Goal: Information Seeking & Learning: Learn about a topic

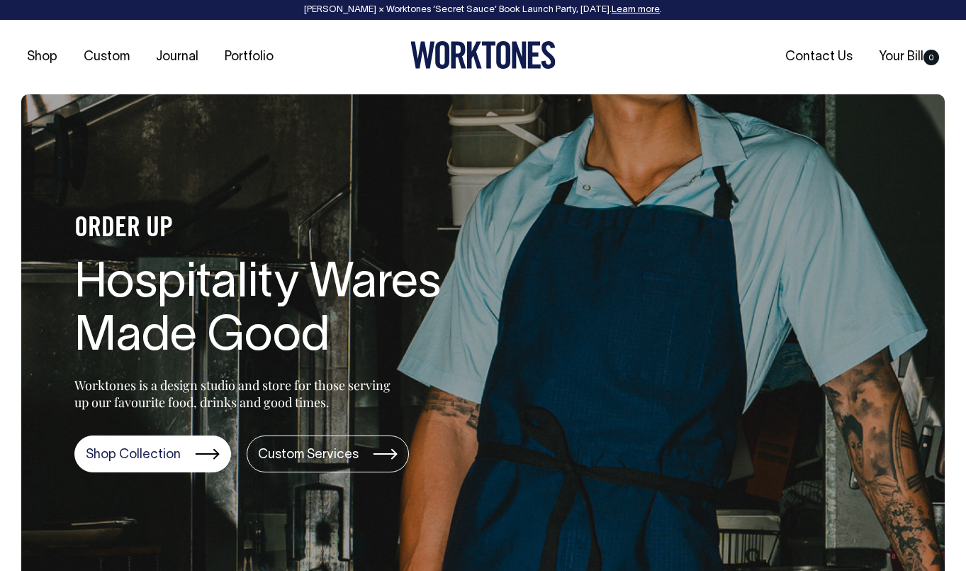
click at [481, 55] on icon at bounding box center [483, 55] width 145 height 28
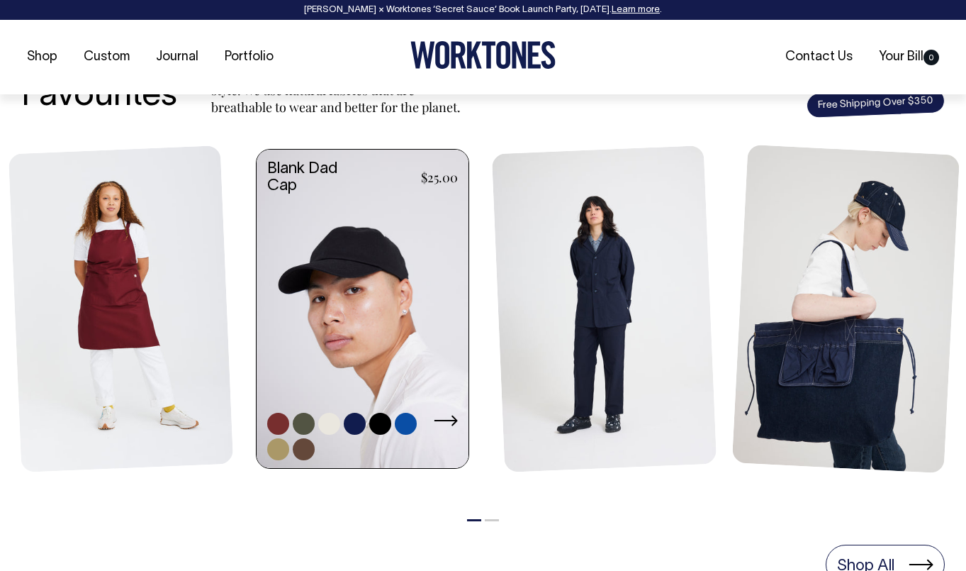
scroll to position [588, 0]
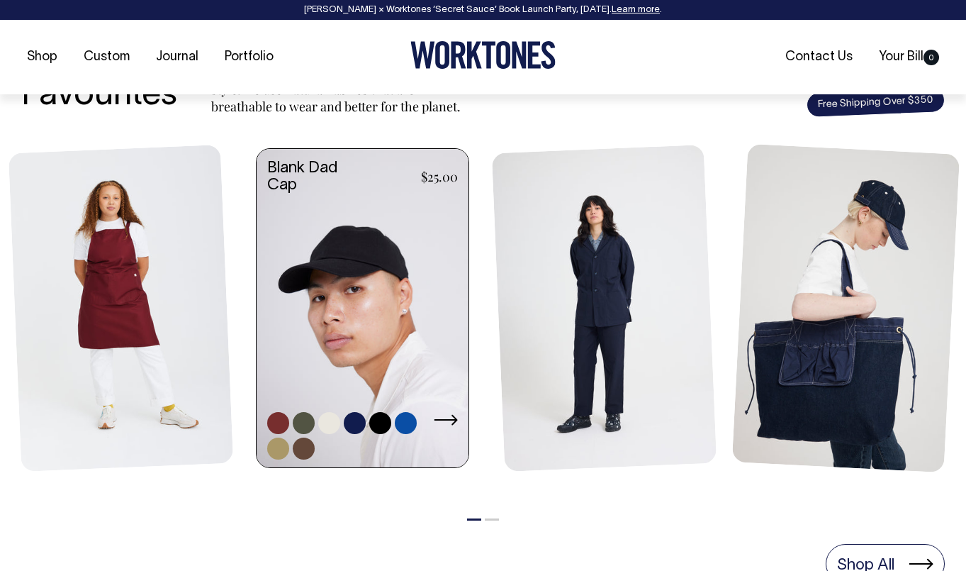
click at [357, 358] on link at bounding box center [363, 309] width 212 height 321
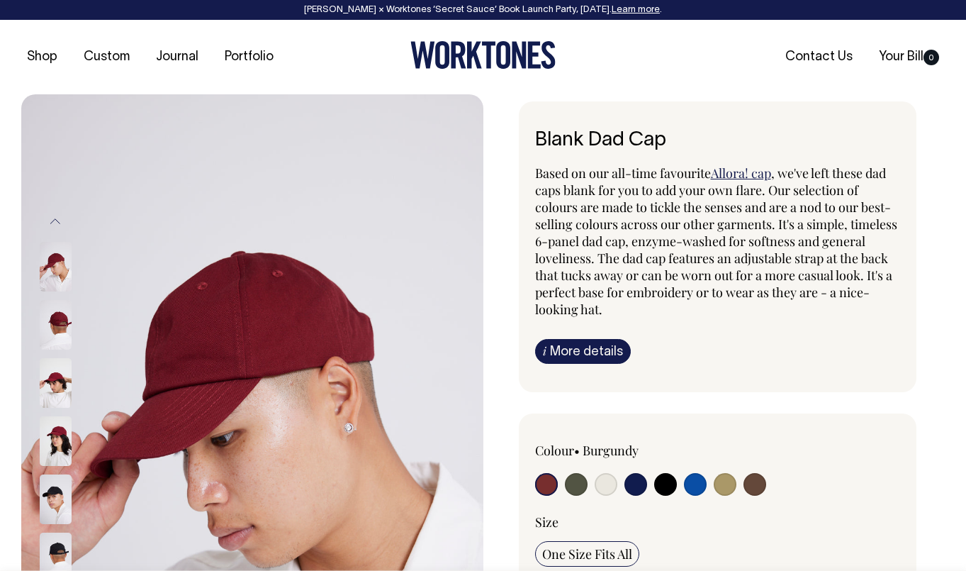
click at [575, 487] on input "radio" at bounding box center [576, 484] width 23 height 23
radio input "true"
select select "Olive"
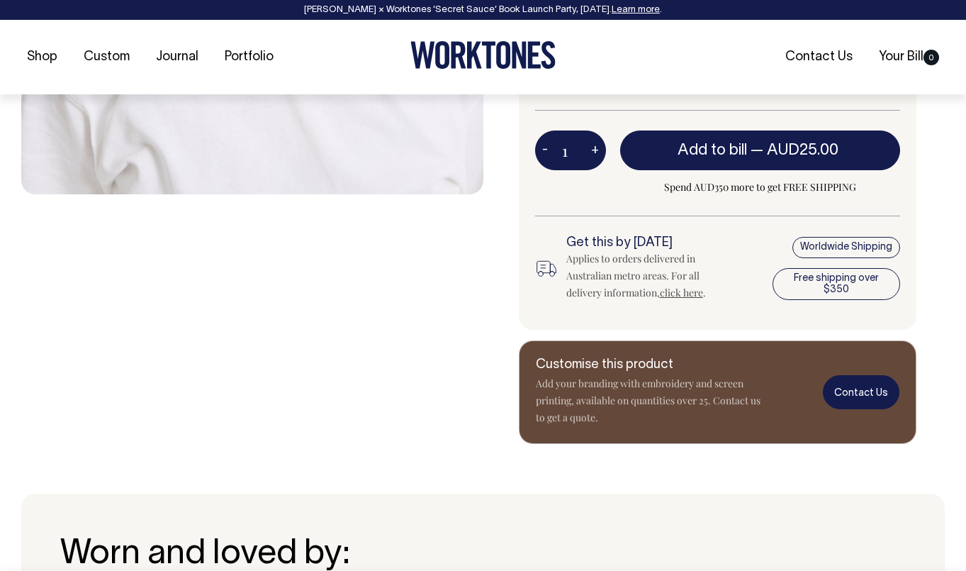
scroll to position [594, 0]
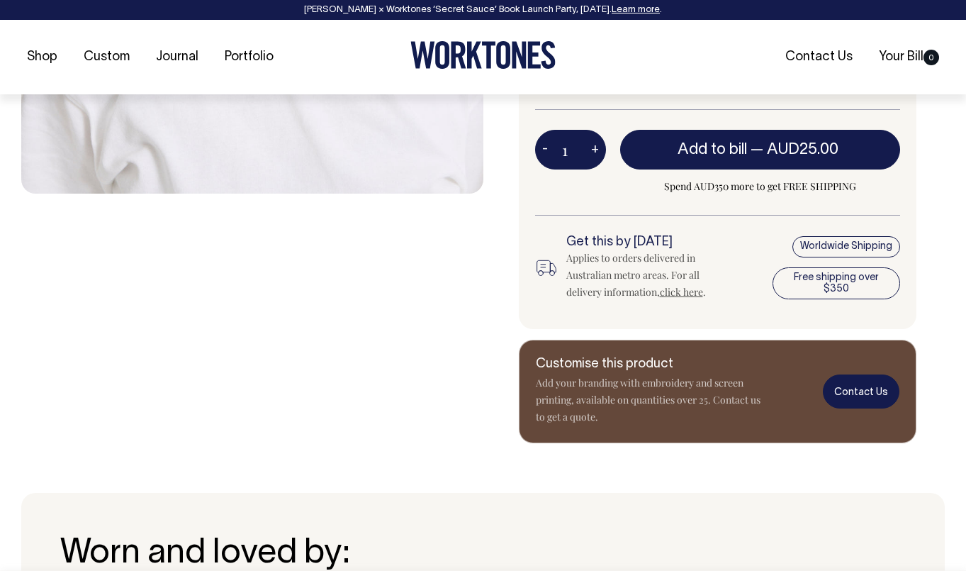
click at [864, 398] on link "Contact Us" at bounding box center [861, 390] width 77 height 33
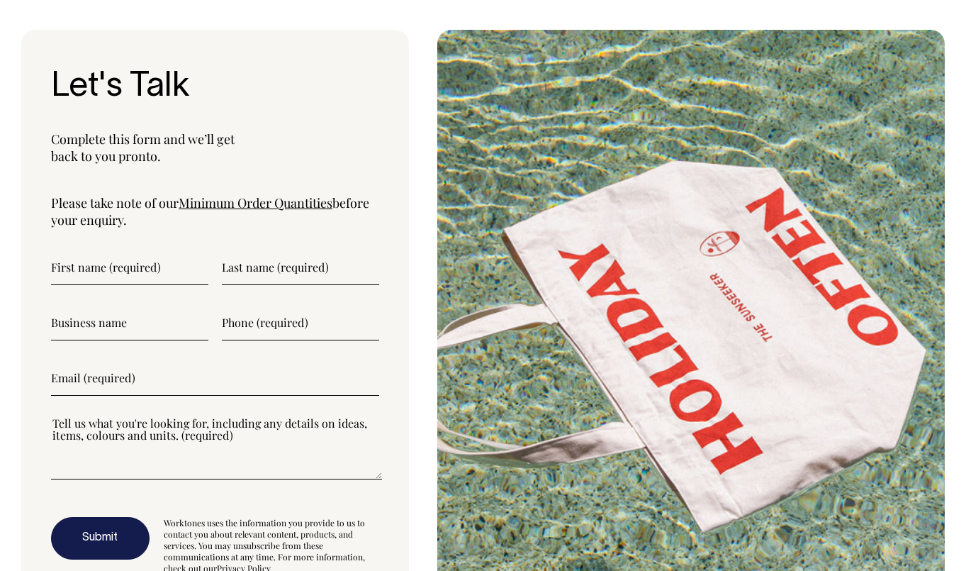
click at [147, 250] on input"] "text" at bounding box center [129, 267] width 157 height 35
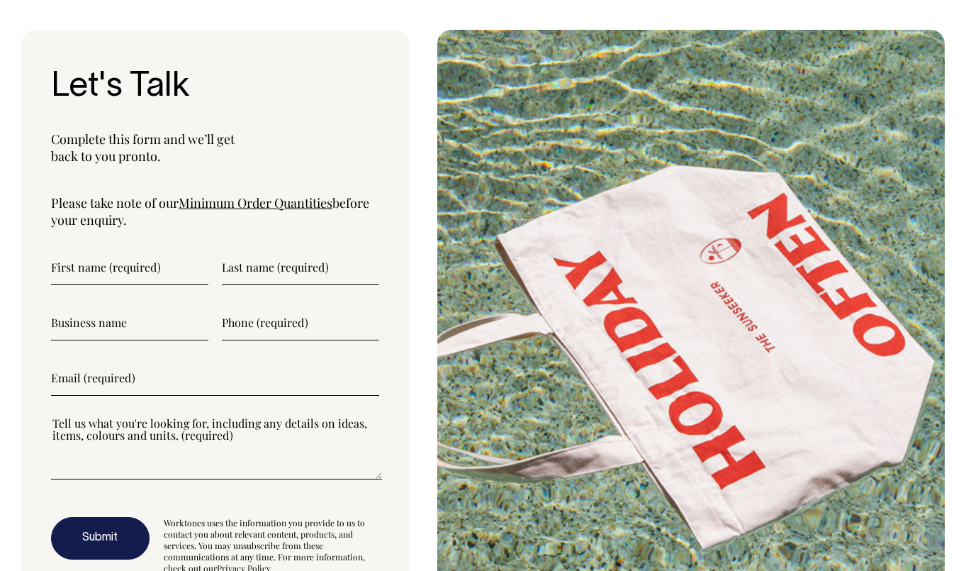
type input"] "F"
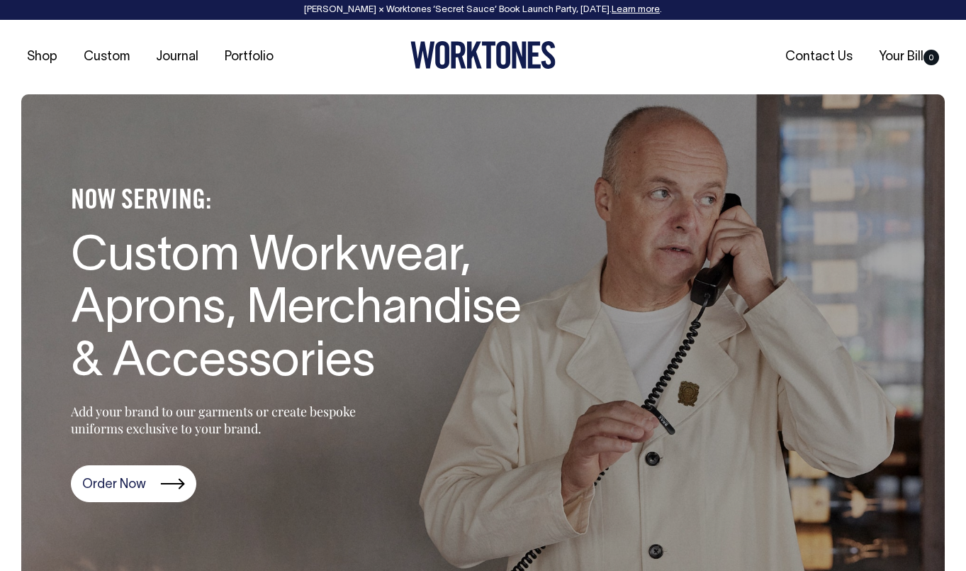
click at [481, 52] on icon at bounding box center [483, 55] width 145 height 28
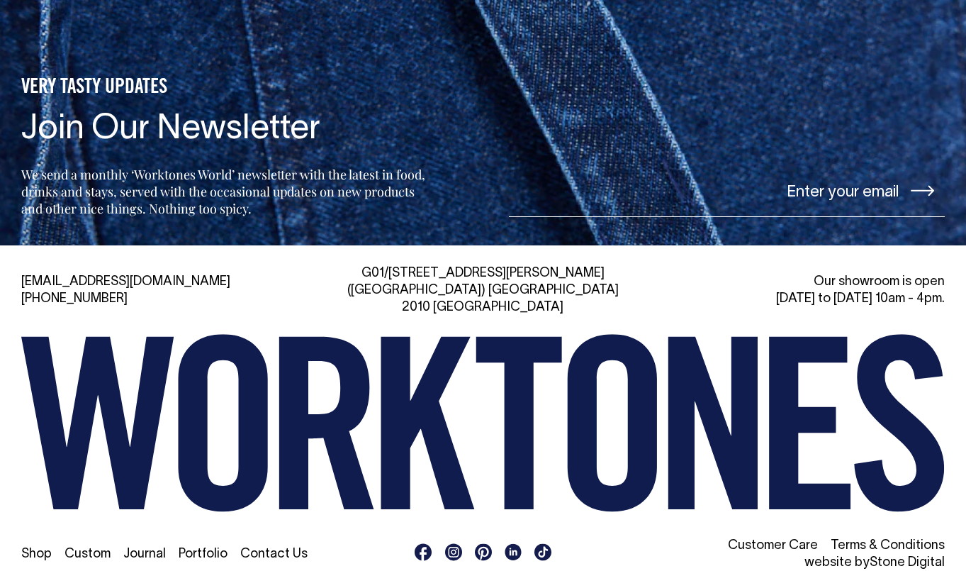
scroll to position [2995, 0]
click at [454, 547] on icon at bounding box center [454, 552] width 11 height 11
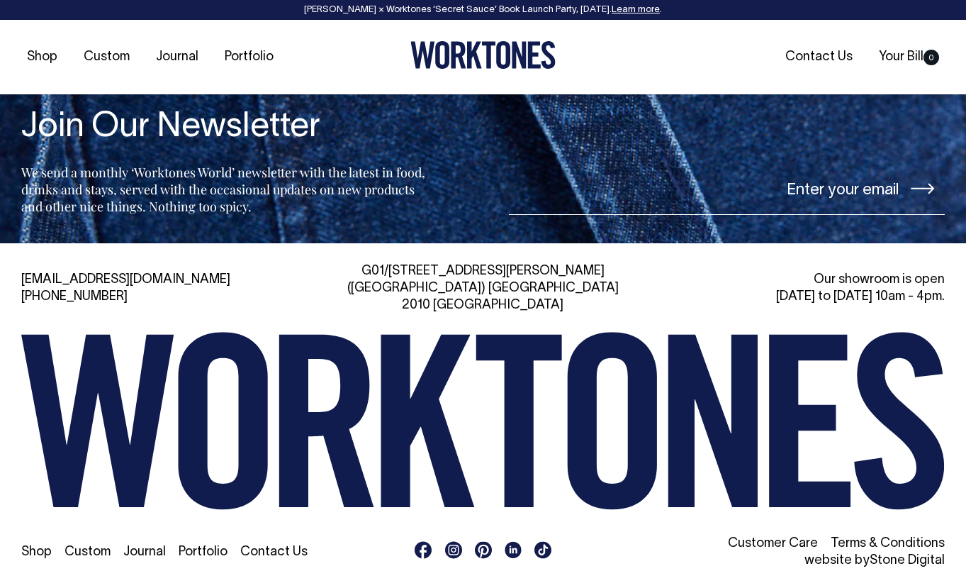
scroll to position [2998, 0]
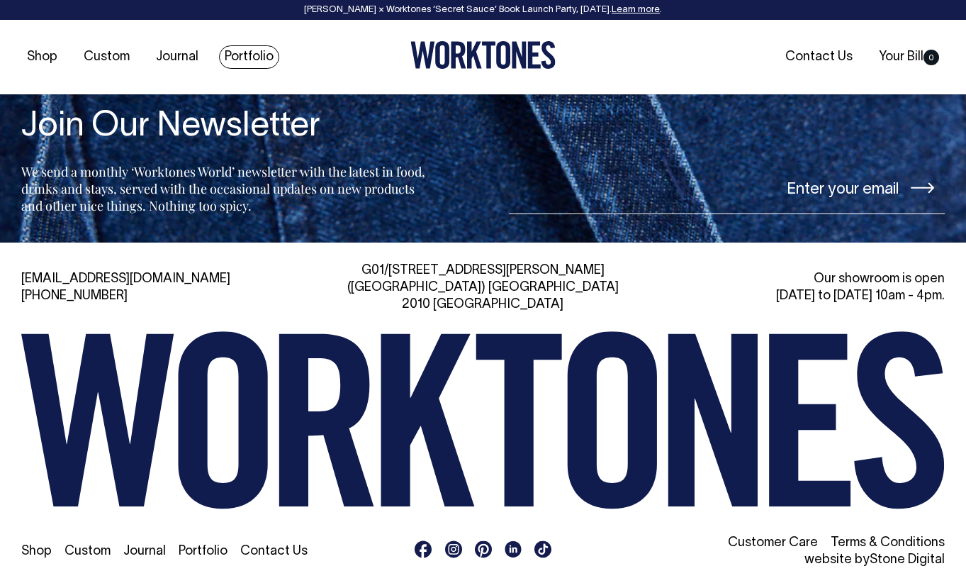
click at [238, 60] on link "Portfolio" at bounding box center [249, 56] width 60 height 23
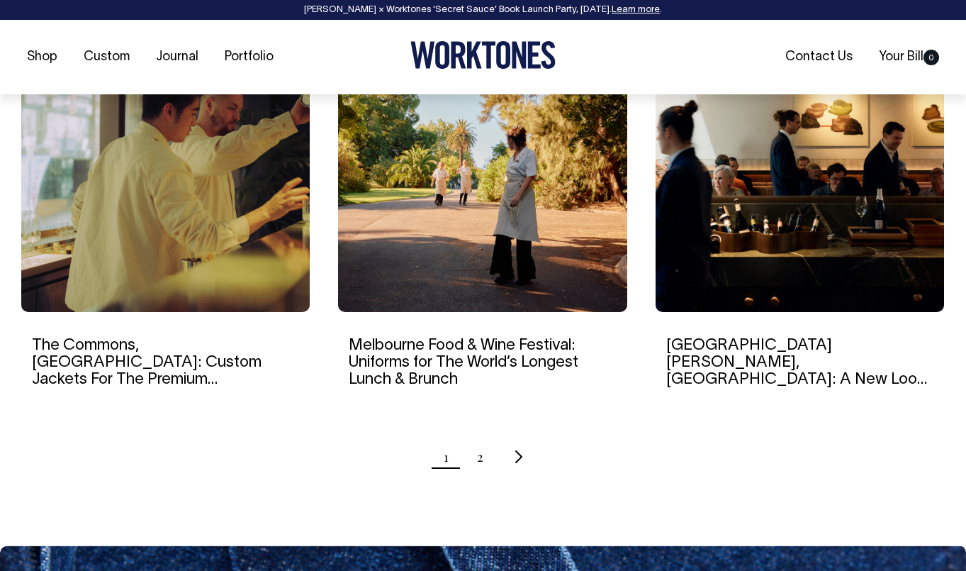
scroll to position [1393, 0]
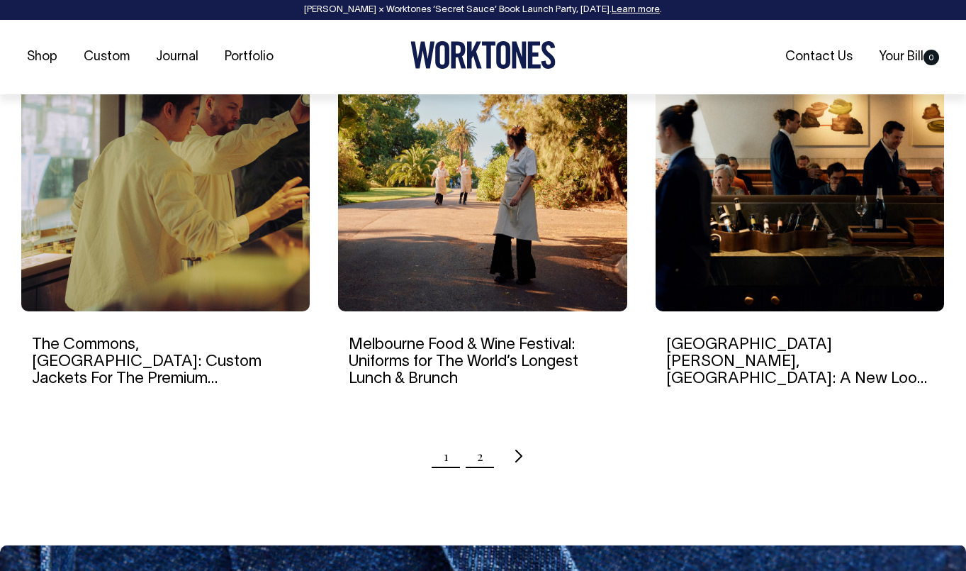
click at [480, 461] on link "2" at bounding box center [480, 455] width 6 height 35
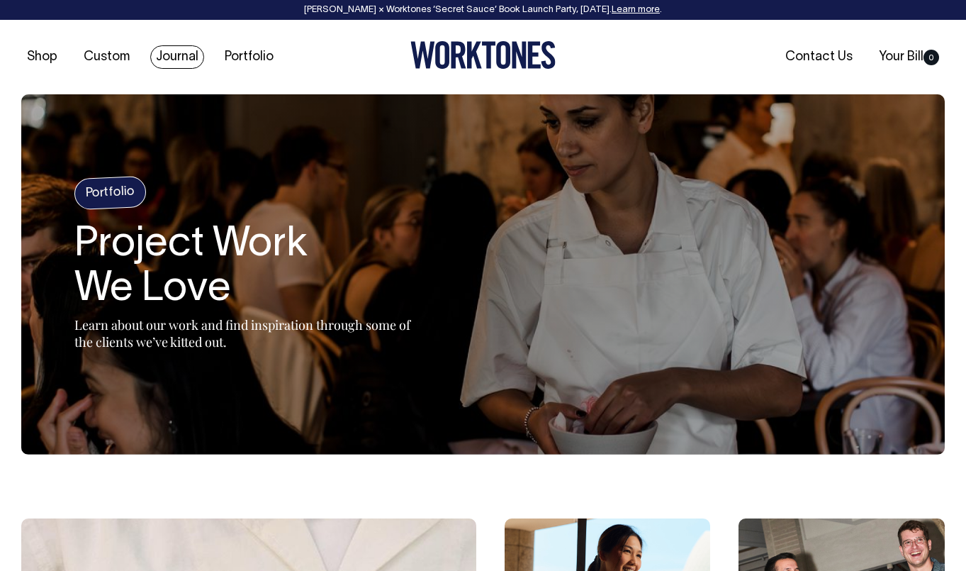
click at [177, 60] on link "Journal" at bounding box center [177, 56] width 54 height 23
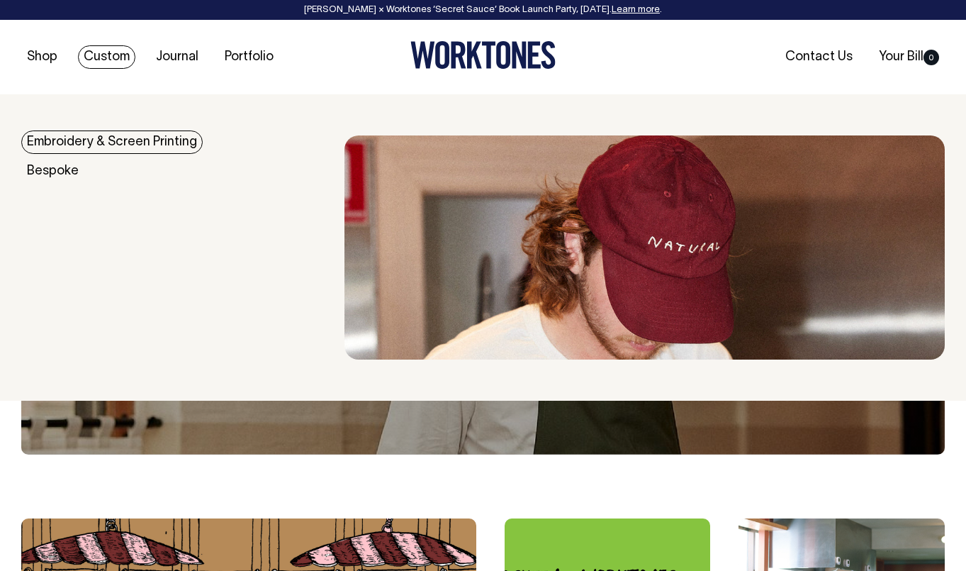
click at [76, 128] on section "Journal Something to Chew On Updates and hot takes on all things food, drinks a…" at bounding box center [483, 274] width 924 height 360
click at [104, 141] on link "Embroidery & Screen Printing" at bounding box center [112, 141] width 182 height 23
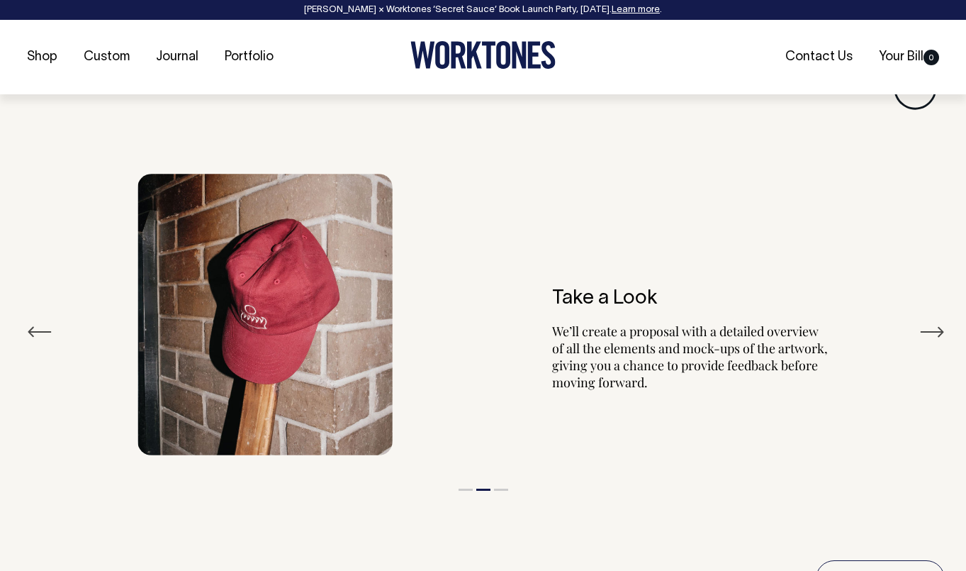
scroll to position [1563, 0]
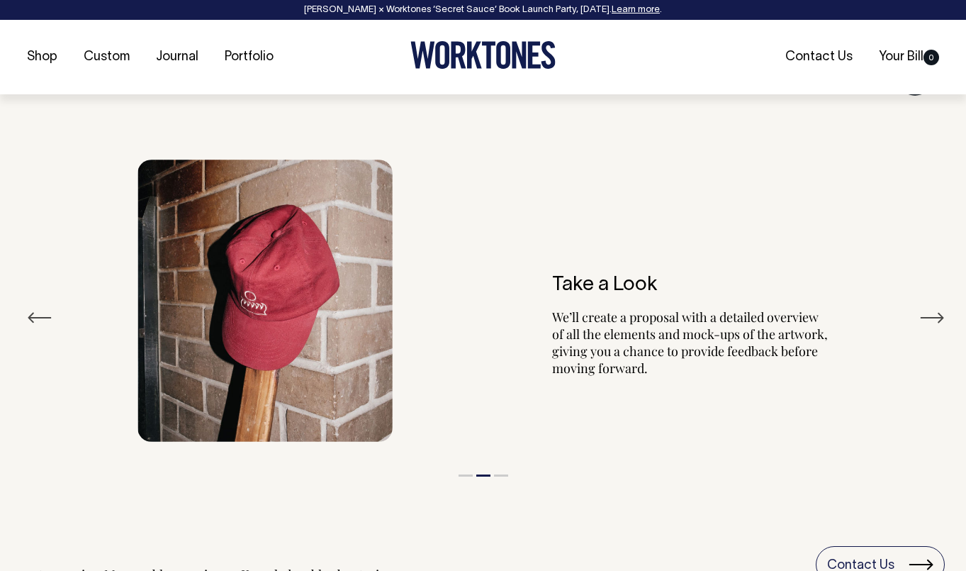
click at [928, 318] on button "Next" at bounding box center [933, 317] width 26 height 21
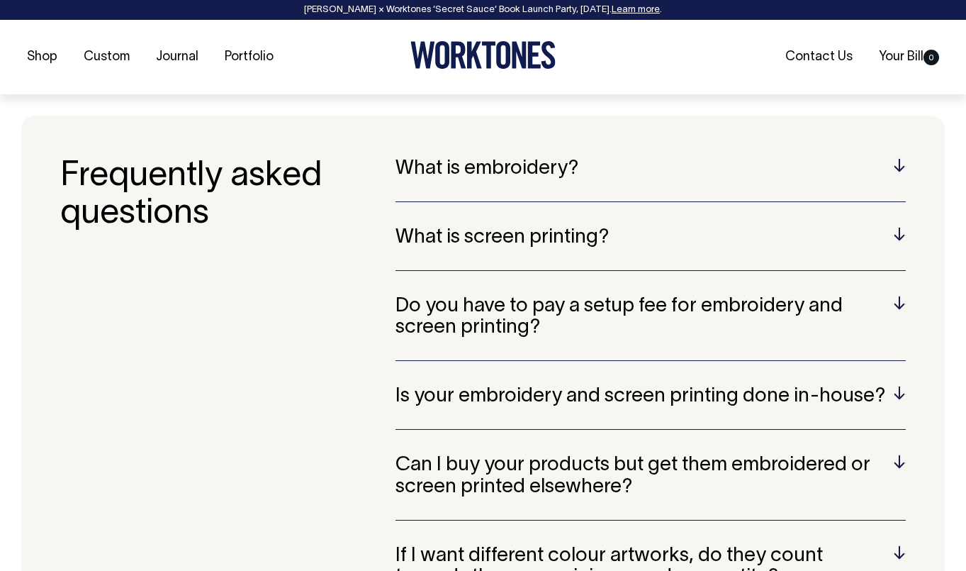
click at [685, 174] on h5 "What is embroidery?" at bounding box center [651, 169] width 511 height 22
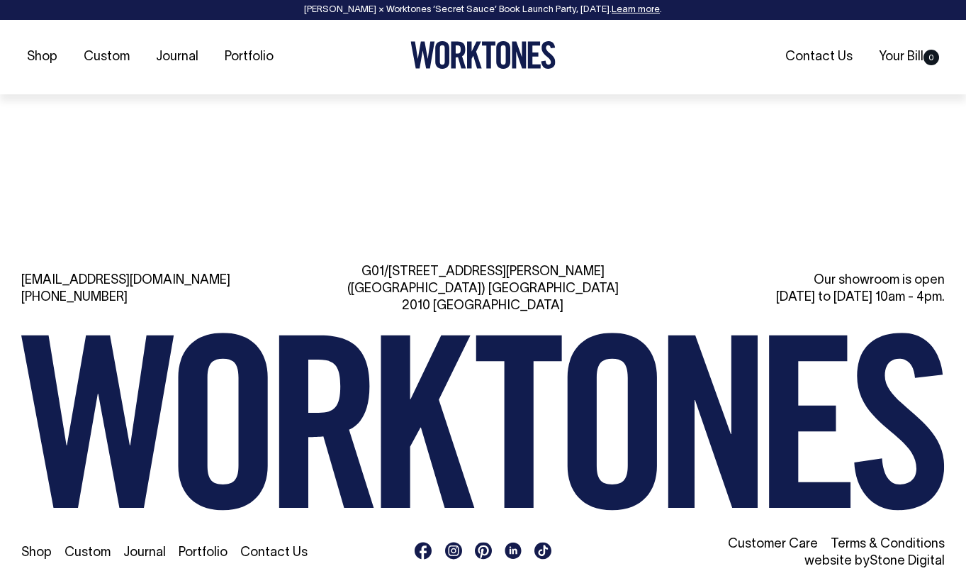
scroll to position [5104, 0]
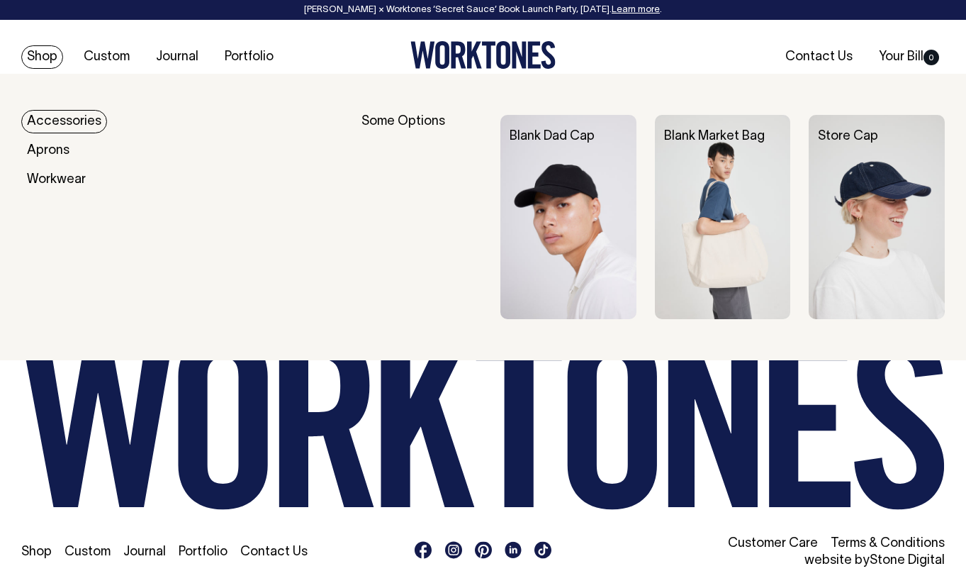
click at [31, 58] on link "Shop" at bounding box center [42, 56] width 42 height 23
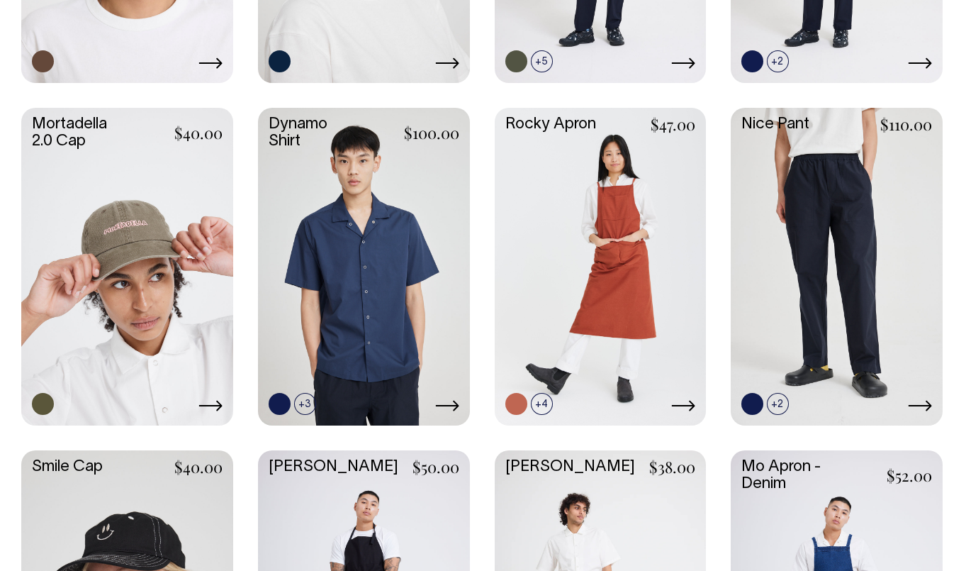
scroll to position [1283, 0]
click at [158, 253] on link at bounding box center [127, 265] width 212 height 315
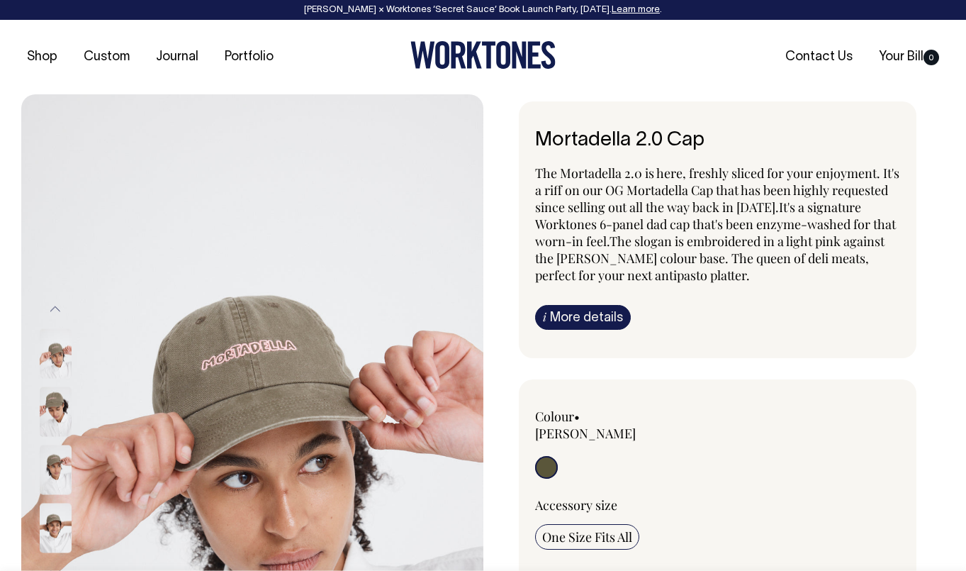
click at [52, 401] on img at bounding box center [56, 412] width 32 height 50
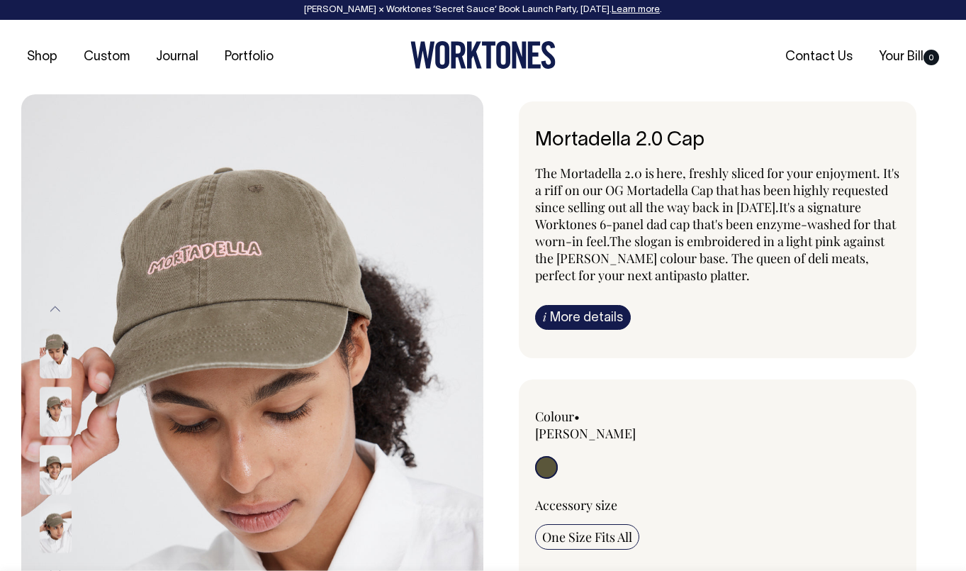
click at [55, 483] on img at bounding box center [56, 470] width 32 height 50
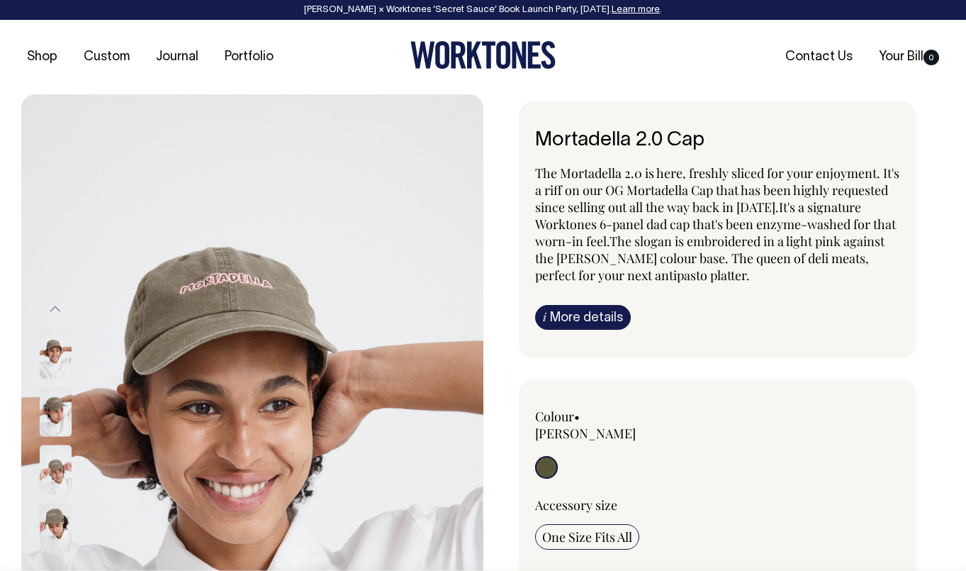
click at [53, 500] on div at bounding box center [74, 528] width 71 height 58
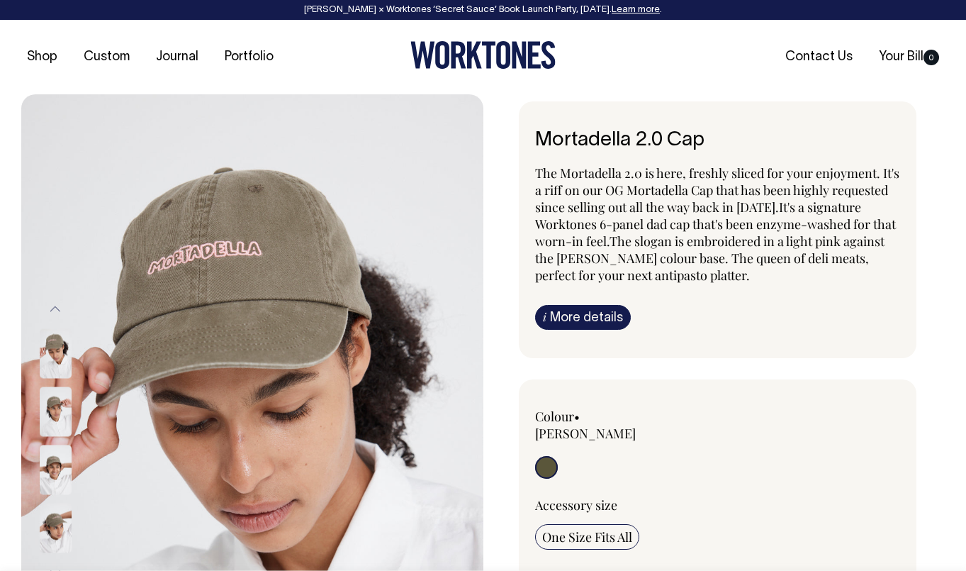
click at [576, 318] on link "i More details" at bounding box center [583, 317] width 96 height 25
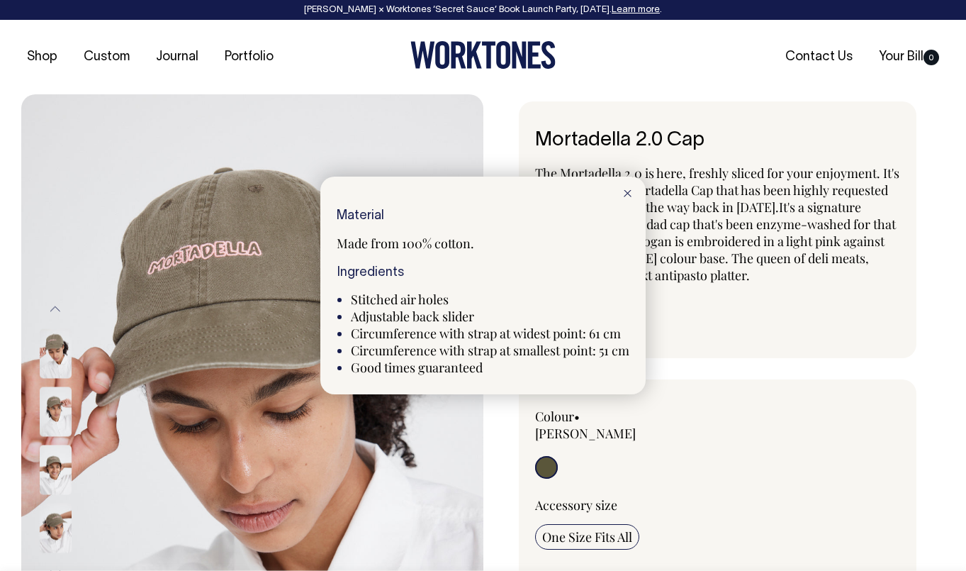
click at [688, 327] on div at bounding box center [483, 285] width 966 height 571
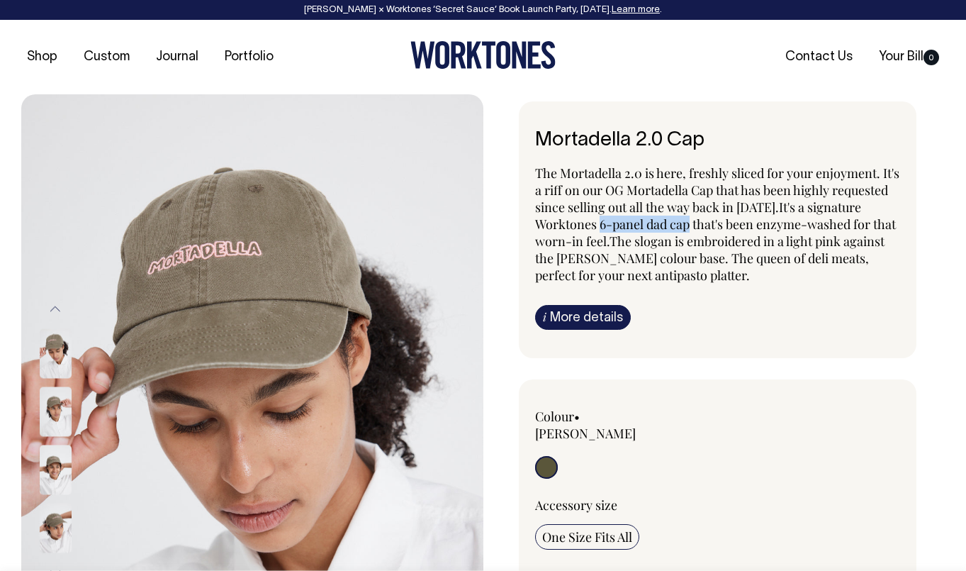
drag, startPoint x: 747, startPoint y: 225, endPoint x: 656, endPoint y: 227, distance: 91.5
click at [656, 225] on span "It's a signature Worktones 6-panel dad cap that's been enzyme-washed for that w…" at bounding box center [715, 241] width 361 height 85
copy span "6-panel dad cap"
